Goal: Obtain resource: Obtain resource

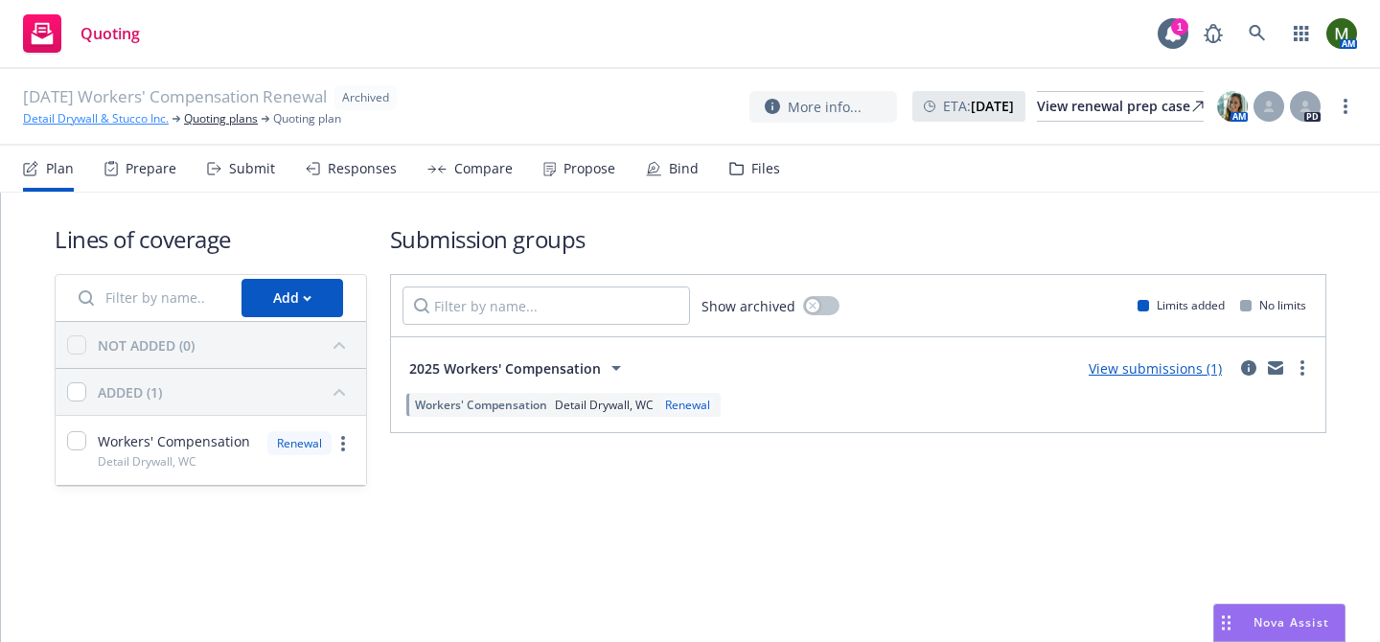
click at [127, 126] on link "Detail Drywall & Stucco Inc." at bounding box center [96, 118] width 146 height 17
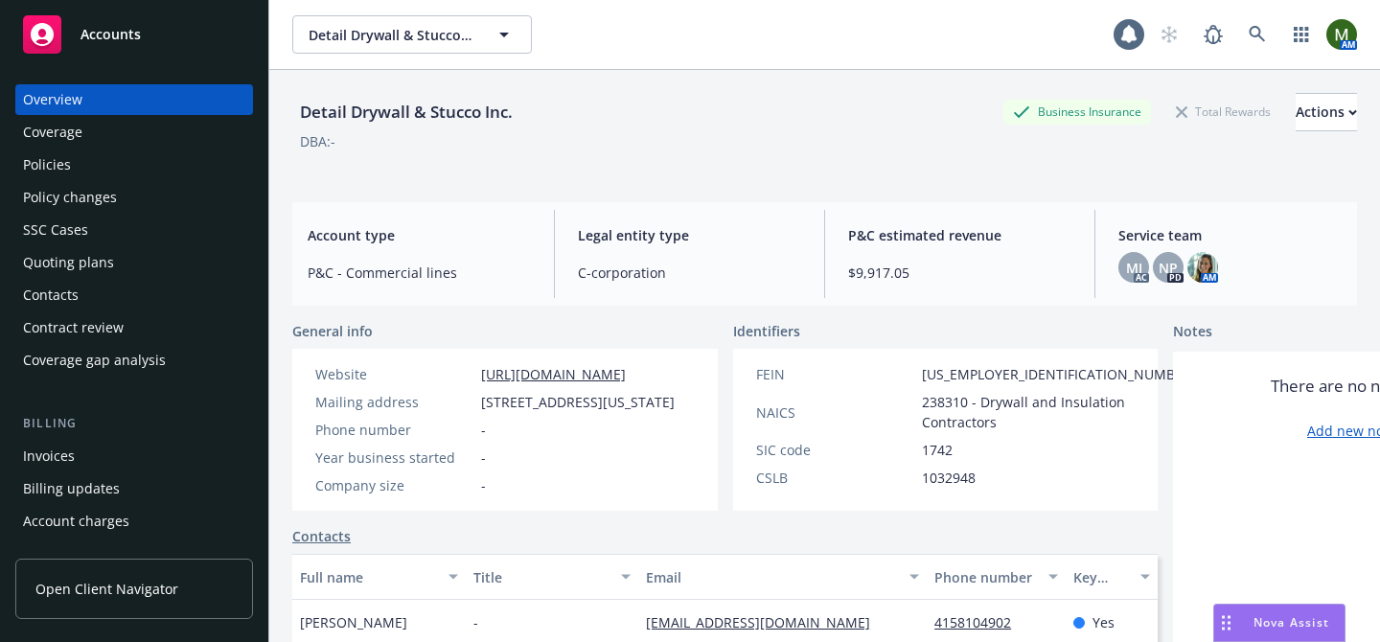
scroll to position [639, 0]
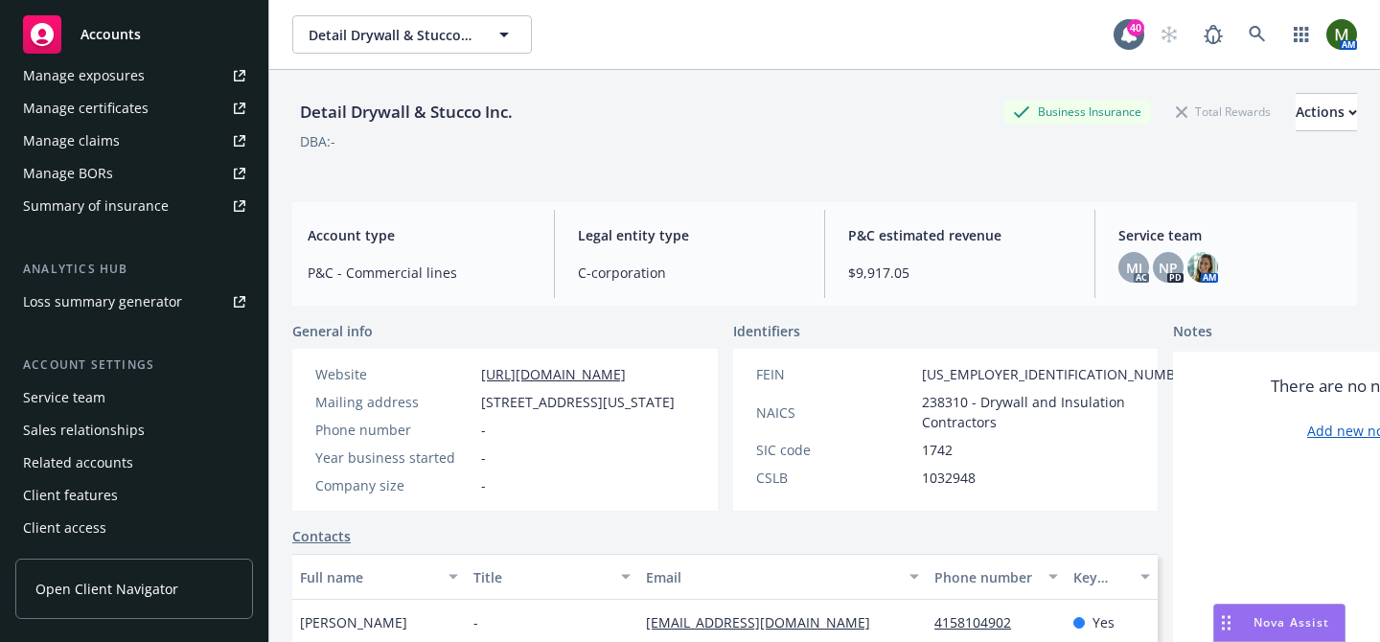
click at [112, 404] on div "Service team" at bounding box center [134, 397] width 222 height 31
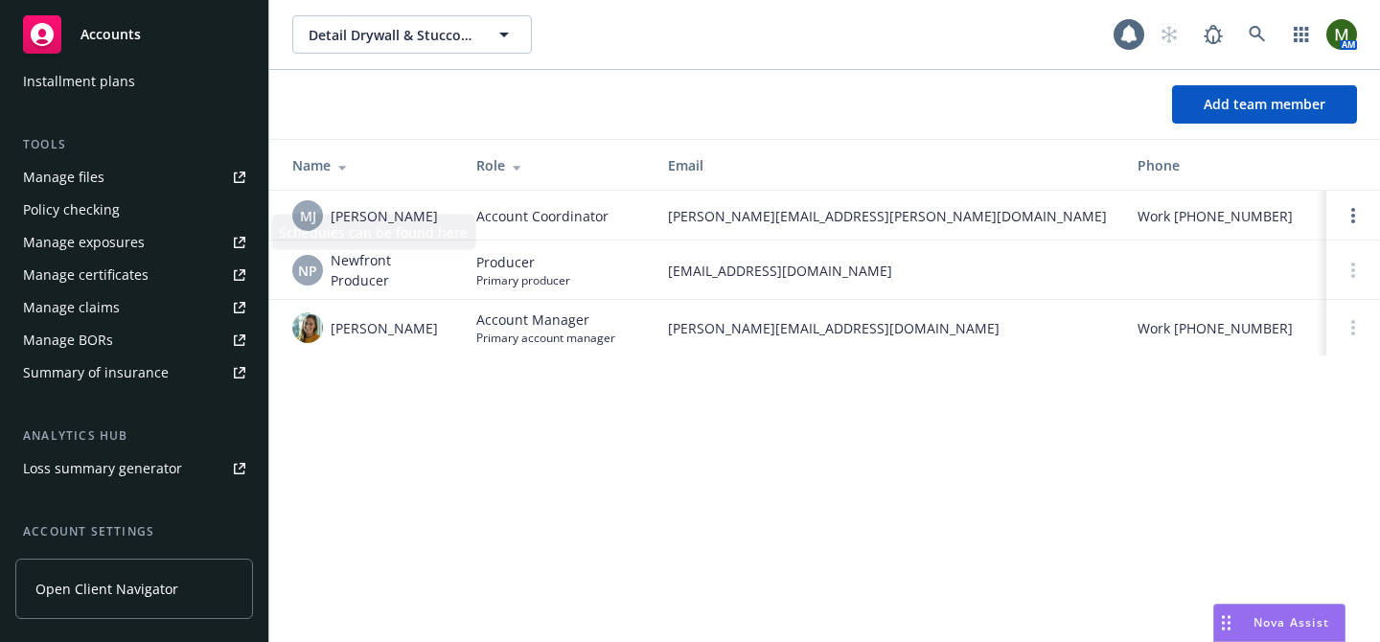
scroll to position [470, 0]
click at [126, 177] on link "Manage files" at bounding box center [134, 179] width 238 height 31
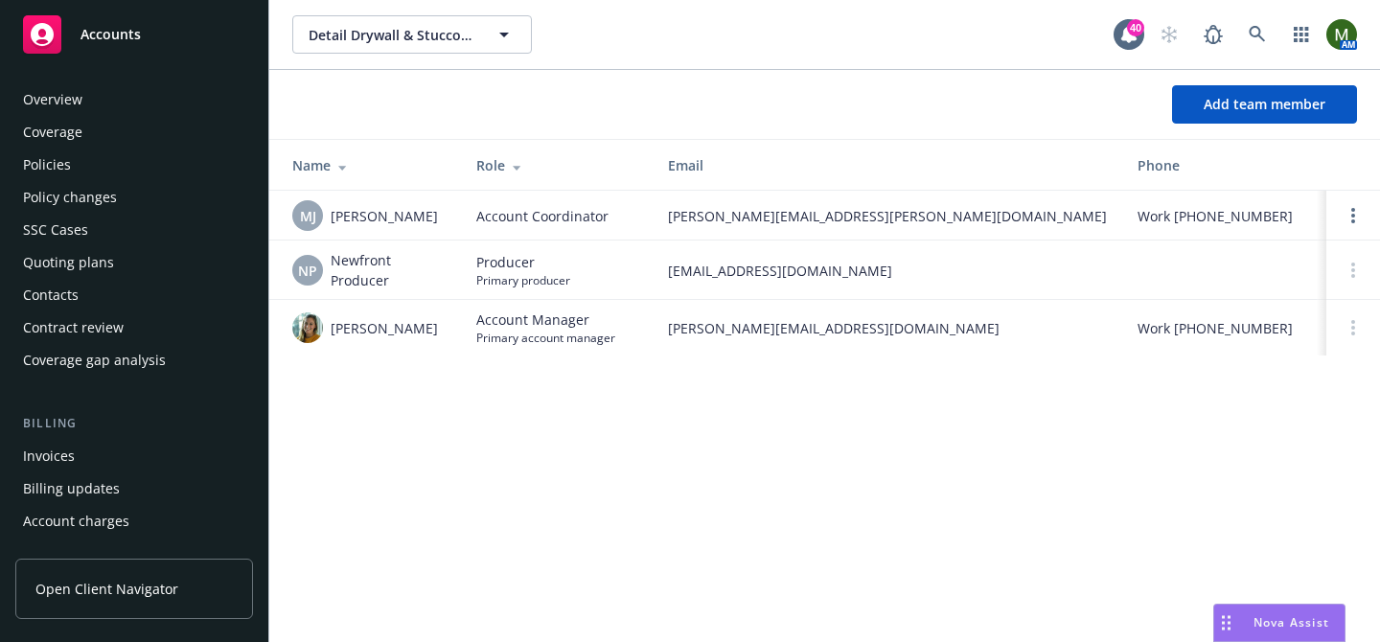
click at [80, 154] on div "Policies" at bounding box center [134, 164] width 222 height 31
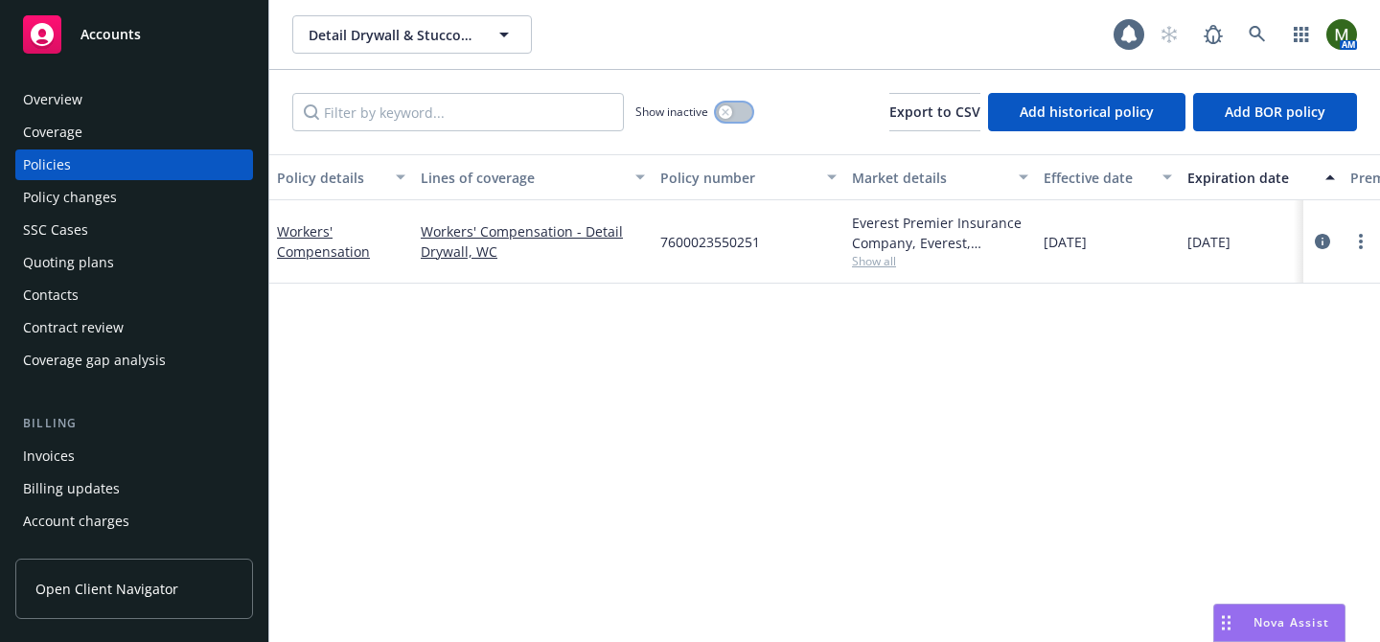
click at [741, 109] on button "button" at bounding box center [734, 112] width 36 height 19
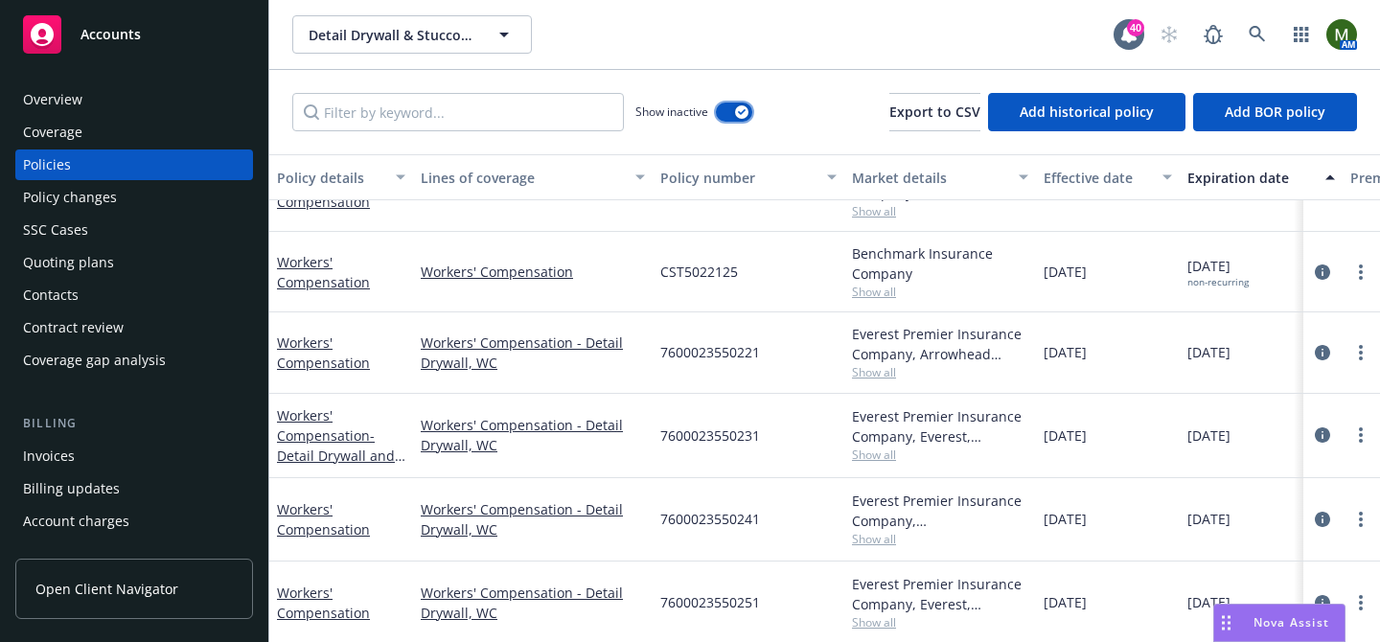
scroll to position [208, 0]
click at [86, 103] on div "Overview" at bounding box center [134, 99] width 222 height 31
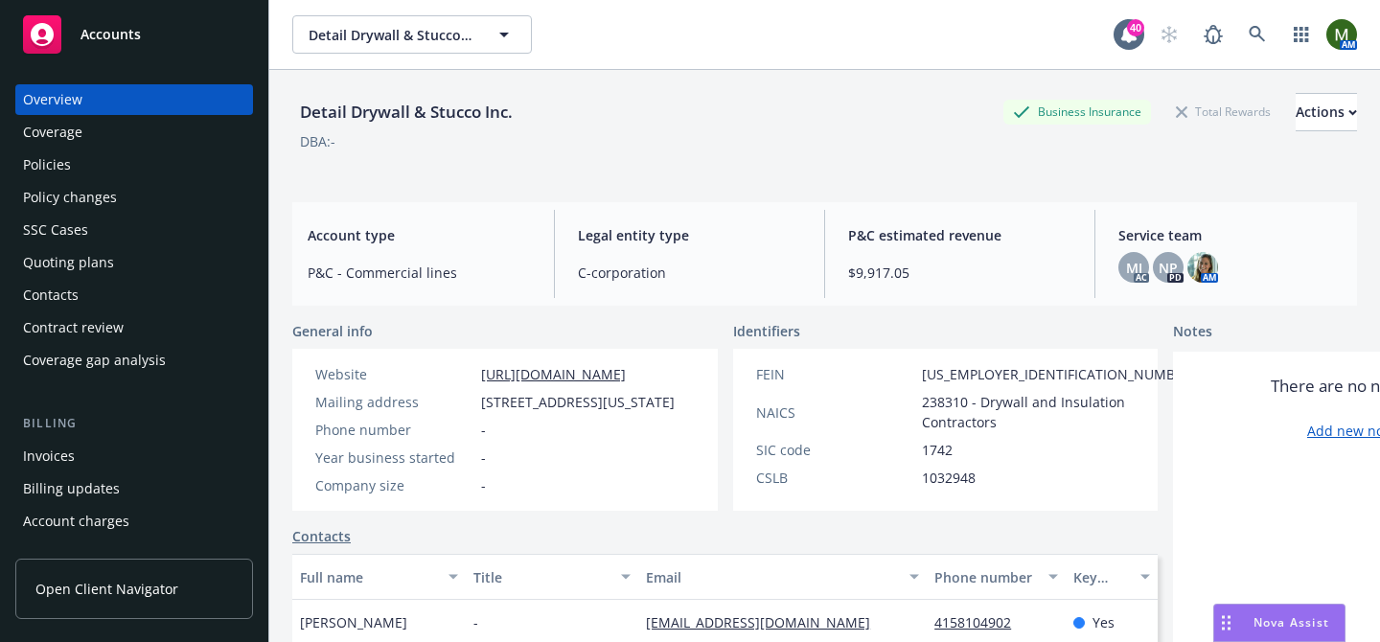
click at [387, 121] on div "Detail Drywall & Stucco Inc." at bounding box center [406, 112] width 228 height 25
copy div "Detail Drywall & Stucco Inc."
click at [106, 168] on div "Policies" at bounding box center [134, 164] width 222 height 31
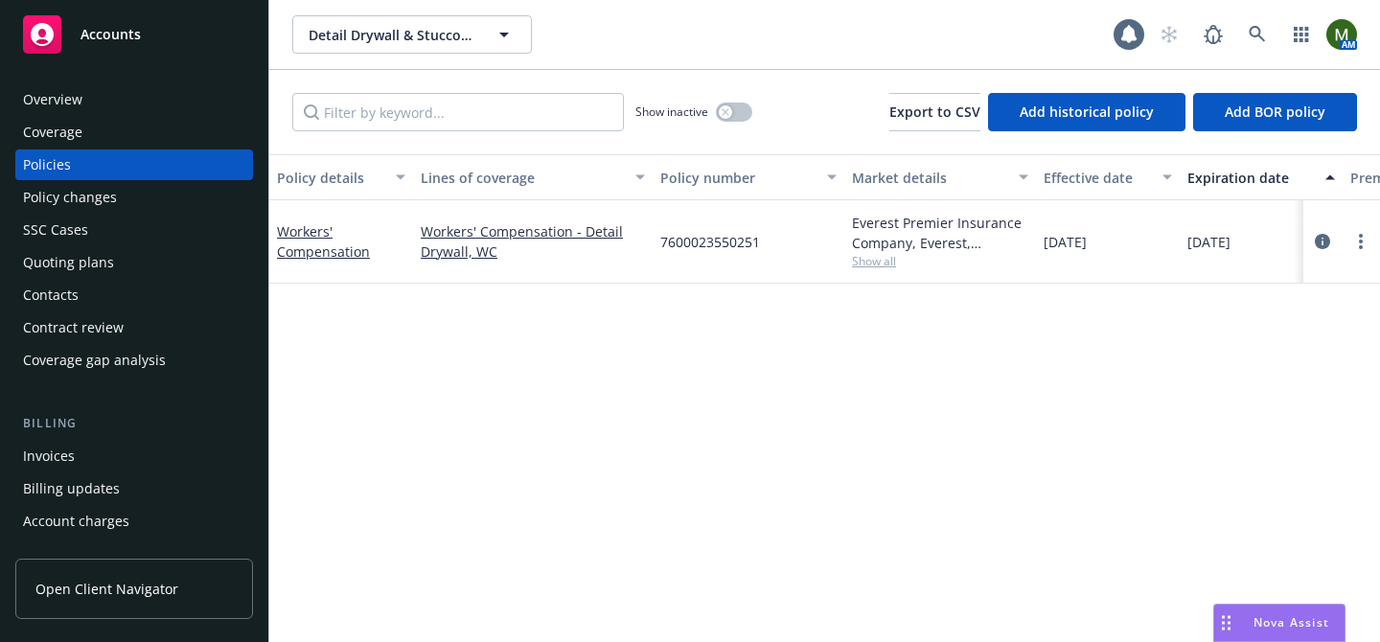
click at [699, 250] on span "7600023550251" at bounding box center [710, 242] width 100 height 20
copy span "7600023550251"
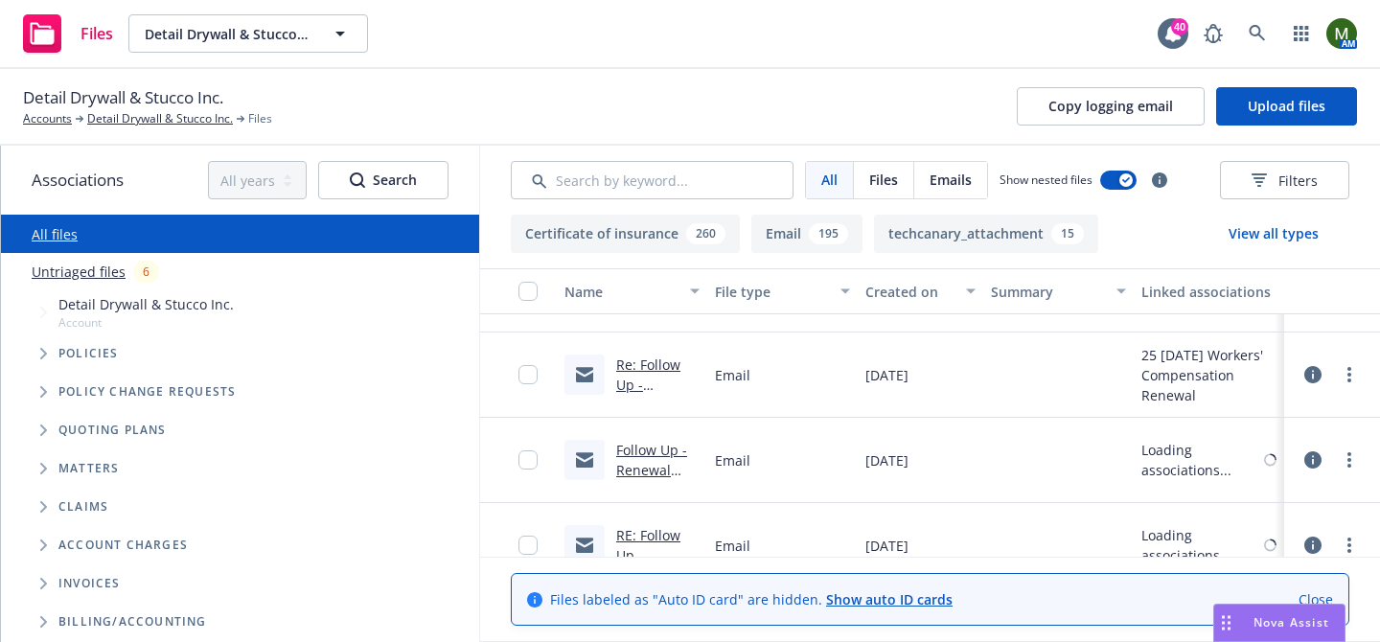
scroll to position [1753, 0]
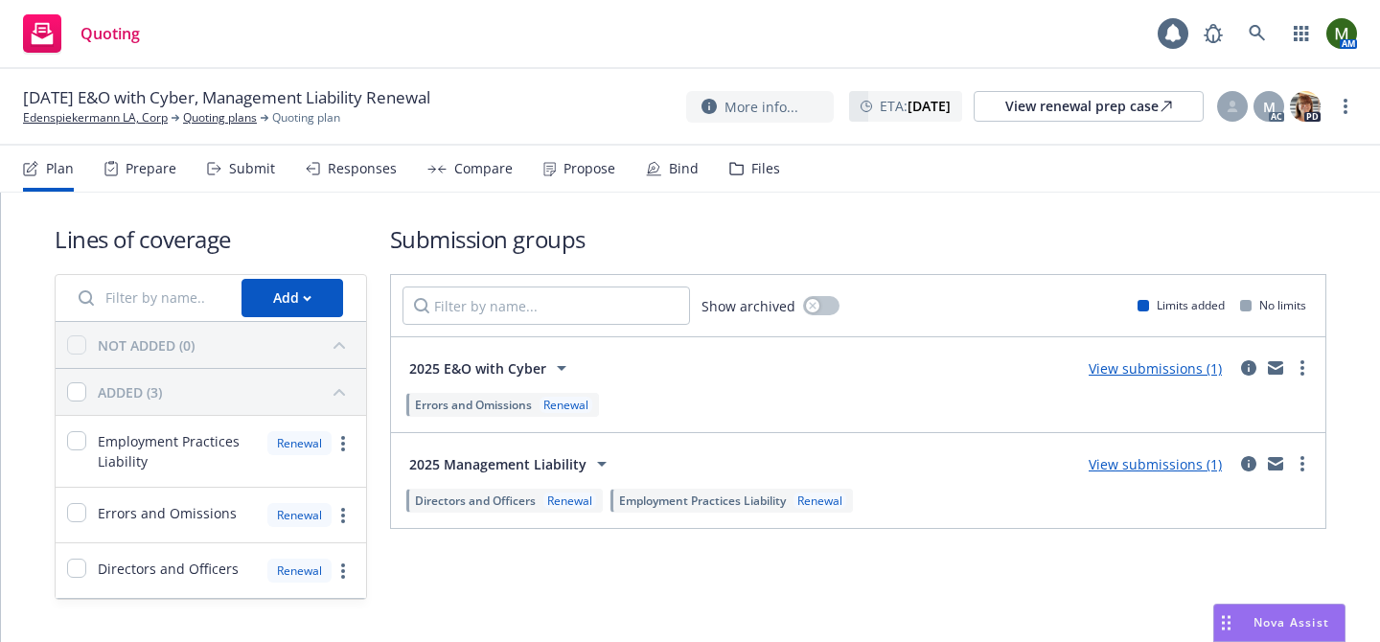
click at [328, 170] on div "Responses" at bounding box center [362, 168] width 69 height 15
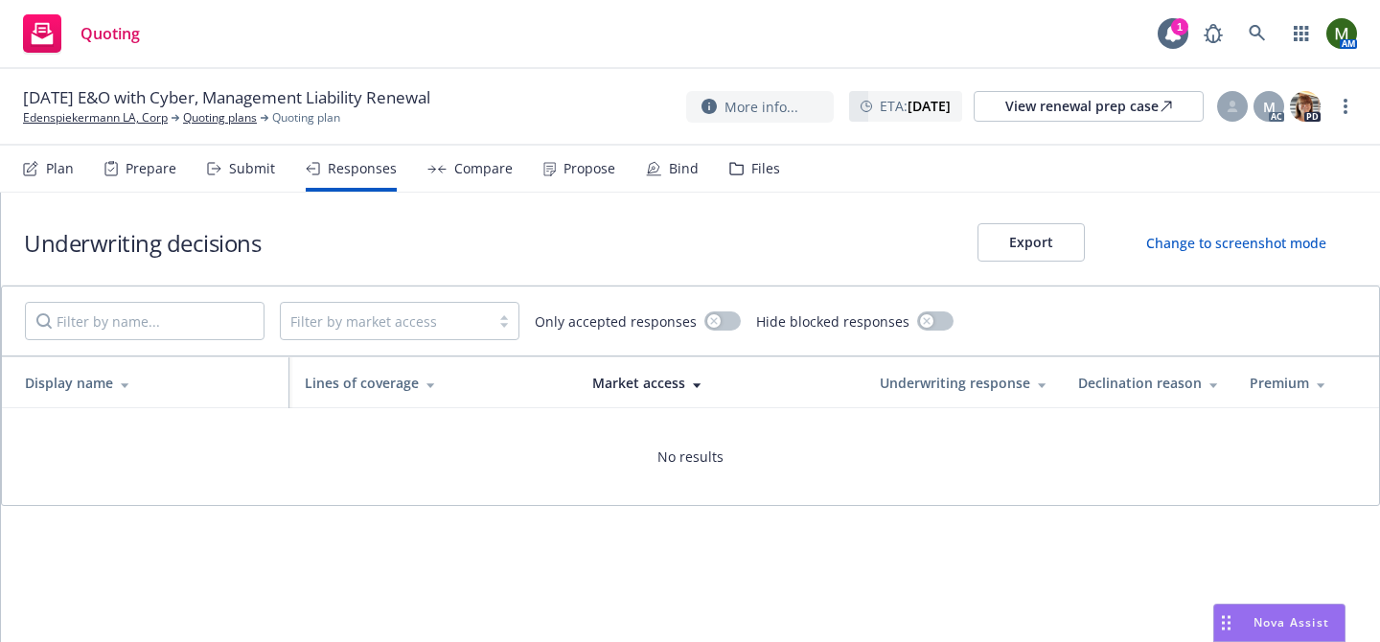
click at [51, 167] on div "Plan" at bounding box center [60, 168] width 28 height 15
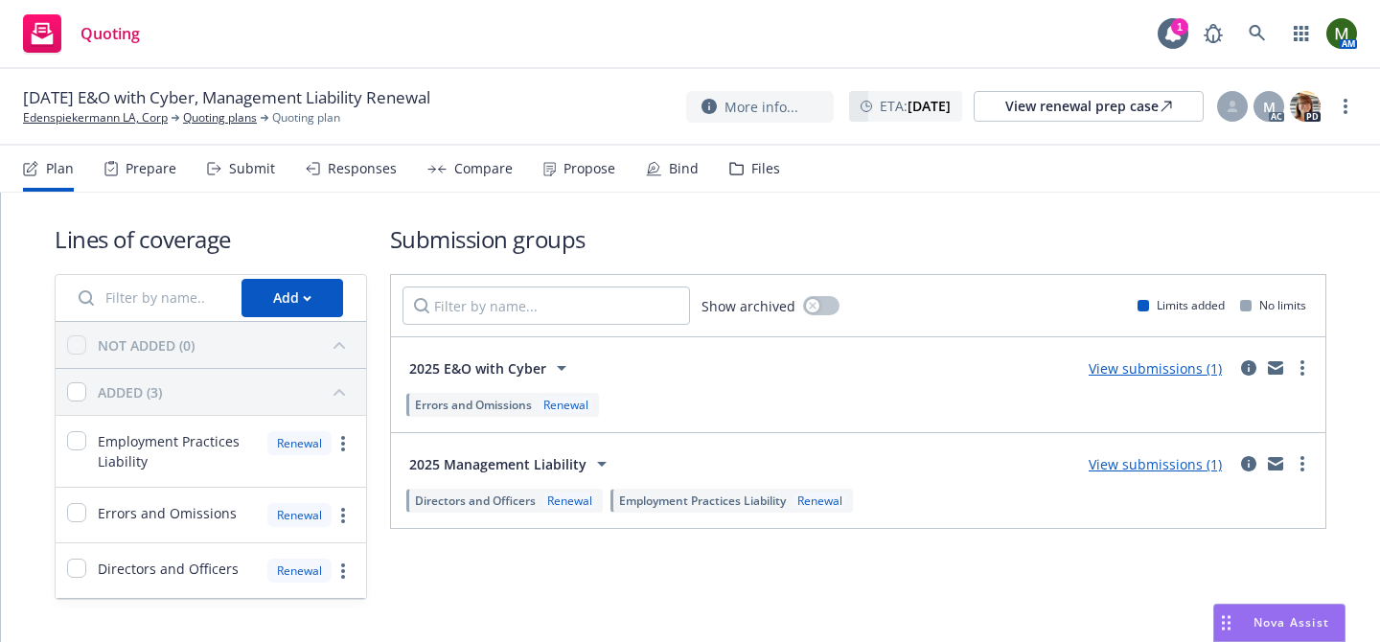
click at [751, 161] on div "Files" at bounding box center [765, 168] width 29 height 15
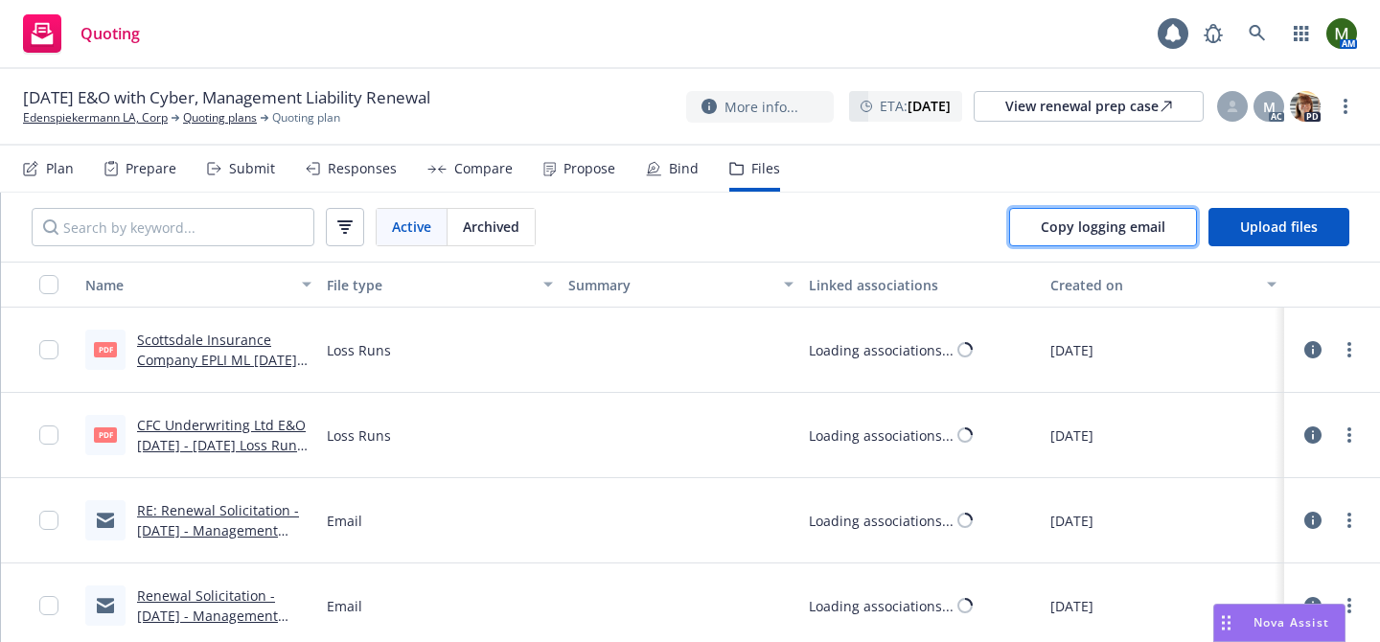
click at [1045, 228] on span "Copy logging email" at bounding box center [1103, 226] width 125 height 18
